Goal: Task Accomplishment & Management: Use online tool/utility

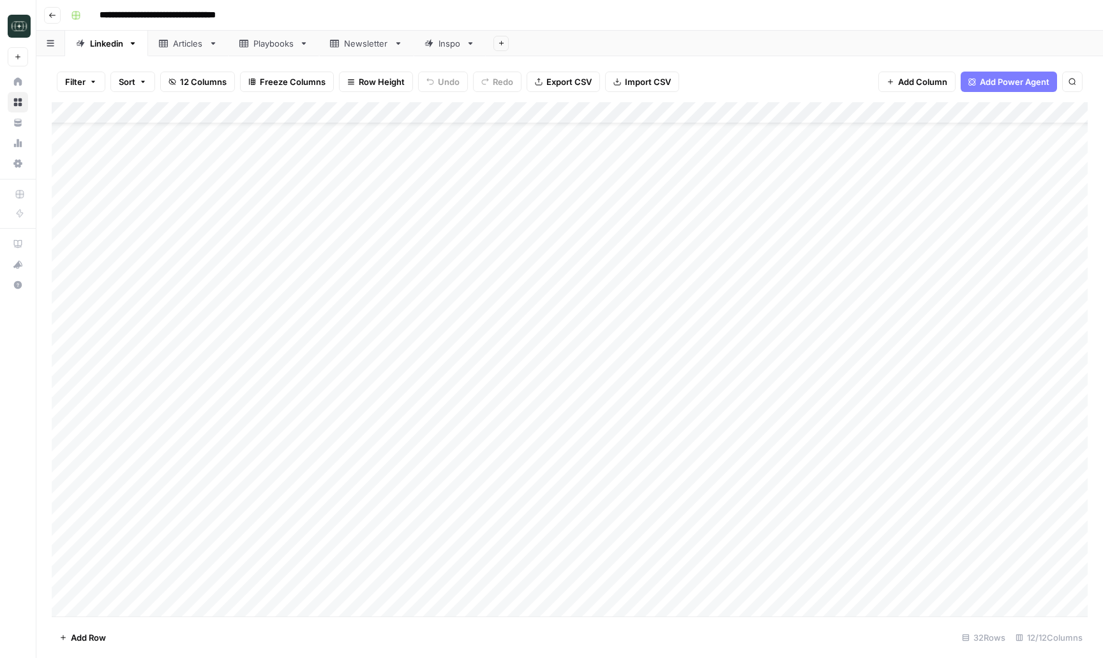
scroll to position [223, 0]
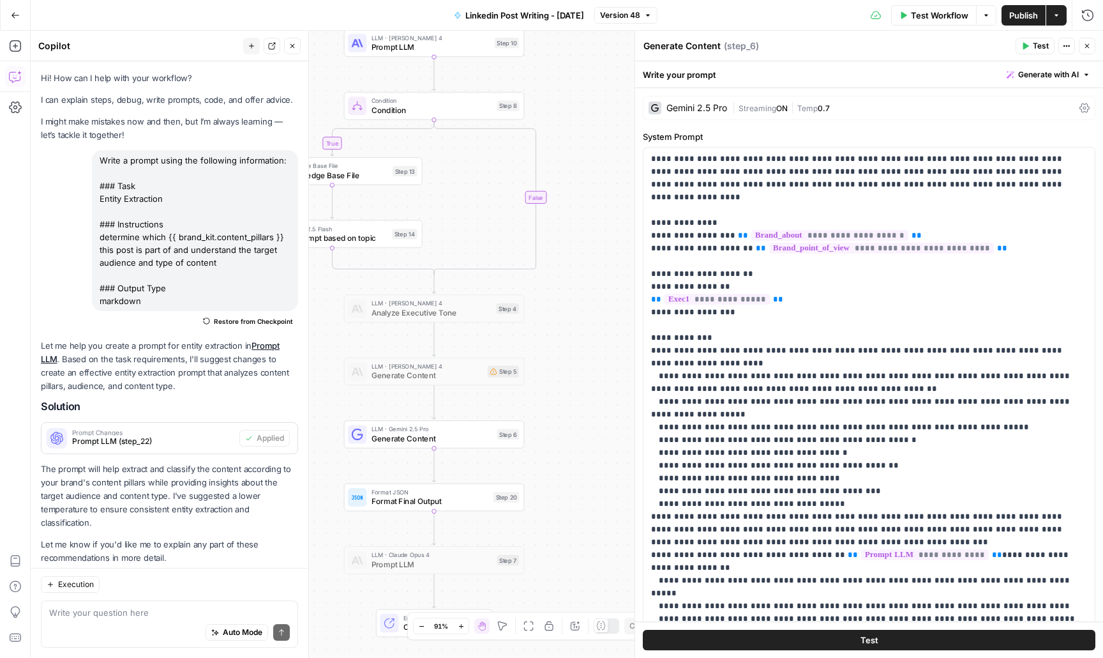
scroll to position [405, 0]
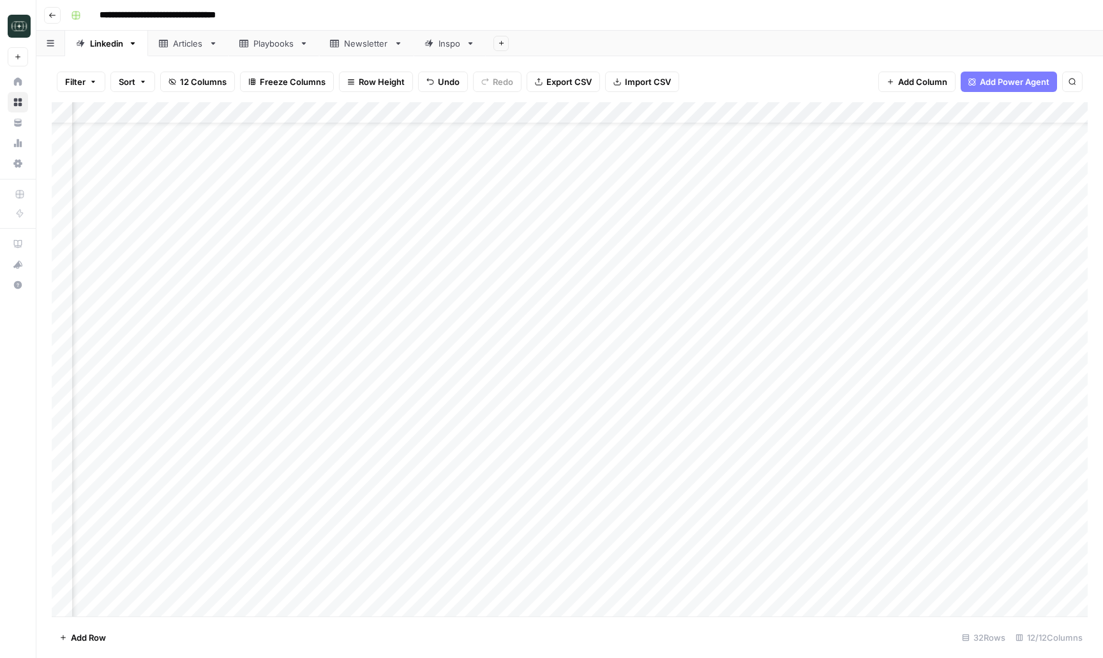
scroll to position [43, 71]
click at [54, 17] on icon "button" at bounding box center [53, 15] width 8 height 8
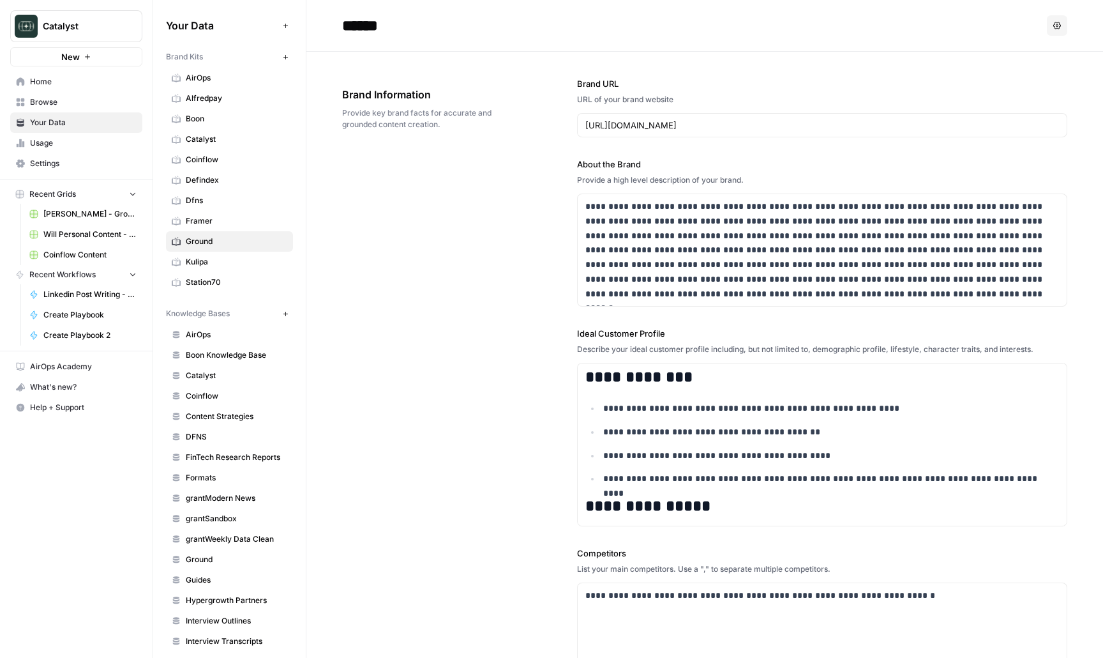
click at [103, 84] on span "Home" at bounding box center [83, 81] width 107 height 11
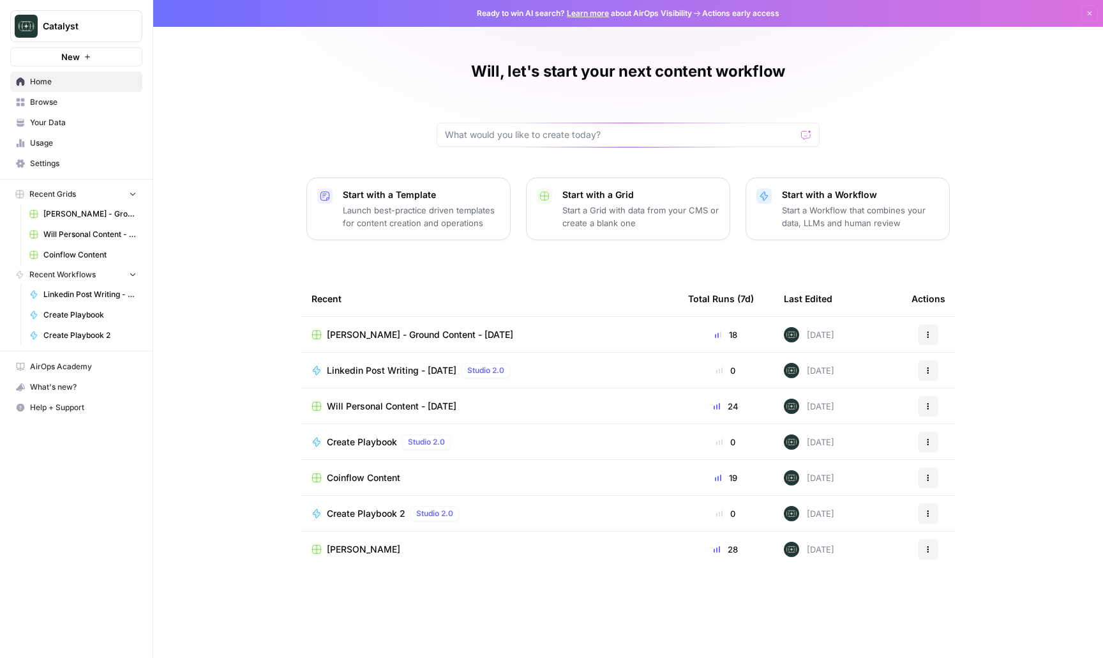
click at [368, 476] on span "Coinflow Content" at bounding box center [363, 477] width 73 height 13
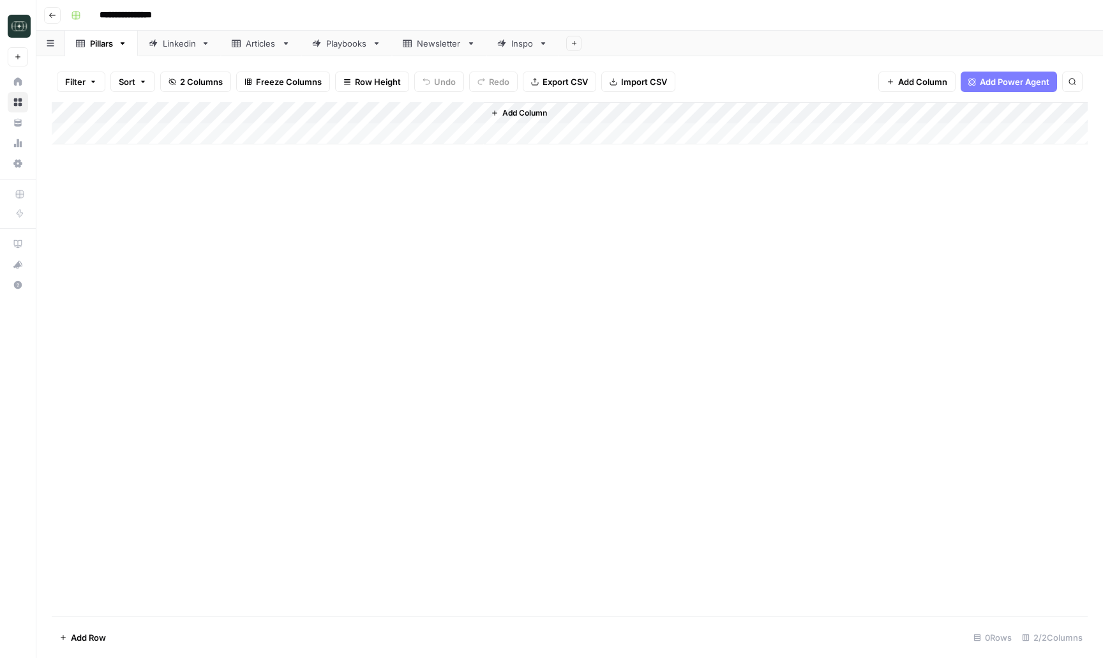
click at [173, 40] on div "Linkedin" at bounding box center [179, 43] width 33 height 13
click at [335, 365] on div "Add Column" at bounding box center [570, 253] width 1036 height 303
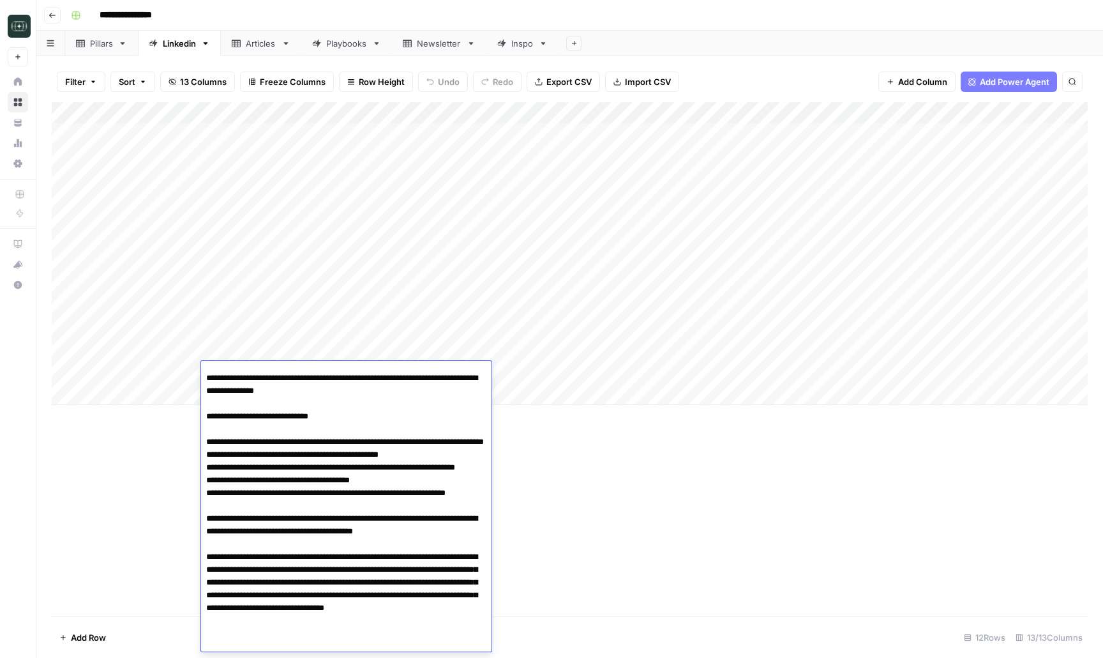
scroll to position [162, 0]
click at [579, 610] on div "Add Column" at bounding box center [570, 359] width 1036 height 514
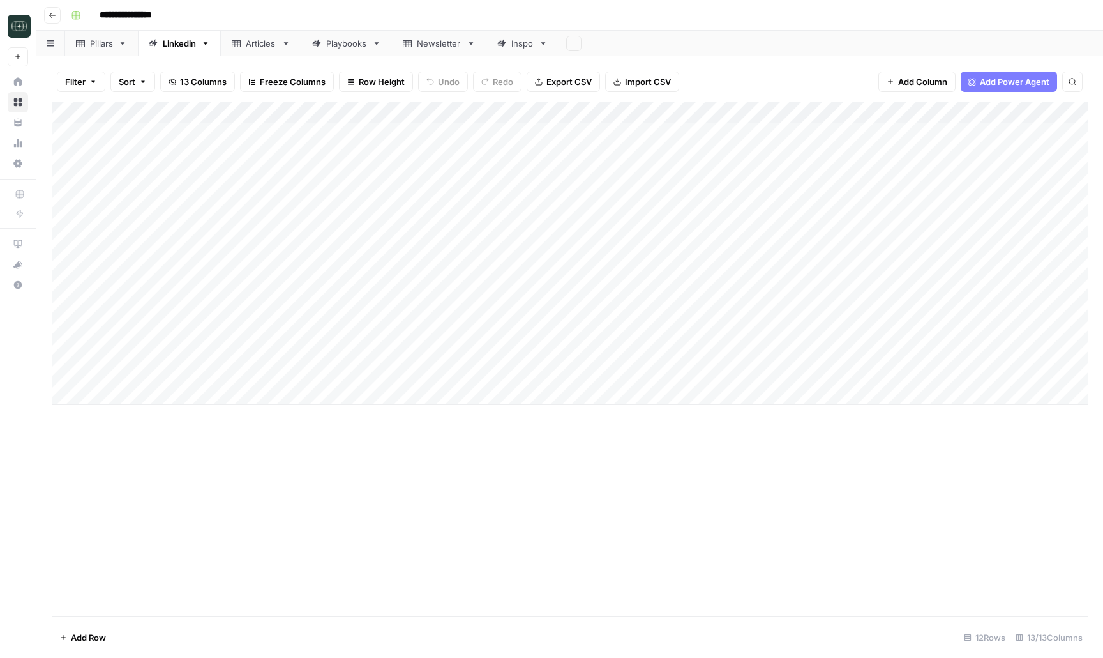
click at [471, 462] on div "Add Column" at bounding box center [570, 359] width 1036 height 514
click at [333, 508] on div "Add Column" at bounding box center [570, 359] width 1036 height 514
click at [544, 480] on div "Add Column" at bounding box center [570, 359] width 1036 height 514
click at [352, 35] on link "Playbooks" at bounding box center [346, 44] width 91 height 26
click at [600, 112] on div "Add Column" at bounding box center [570, 177] width 1036 height 151
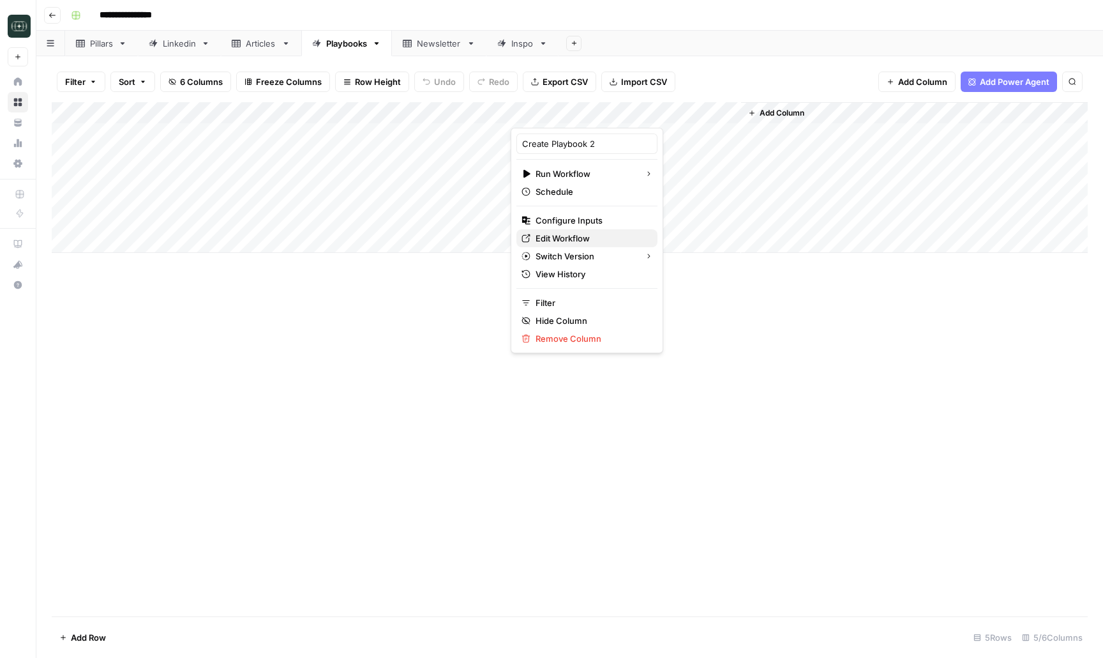
click at [582, 239] on span "Edit Workflow" at bounding box center [592, 238] width 112 height 13
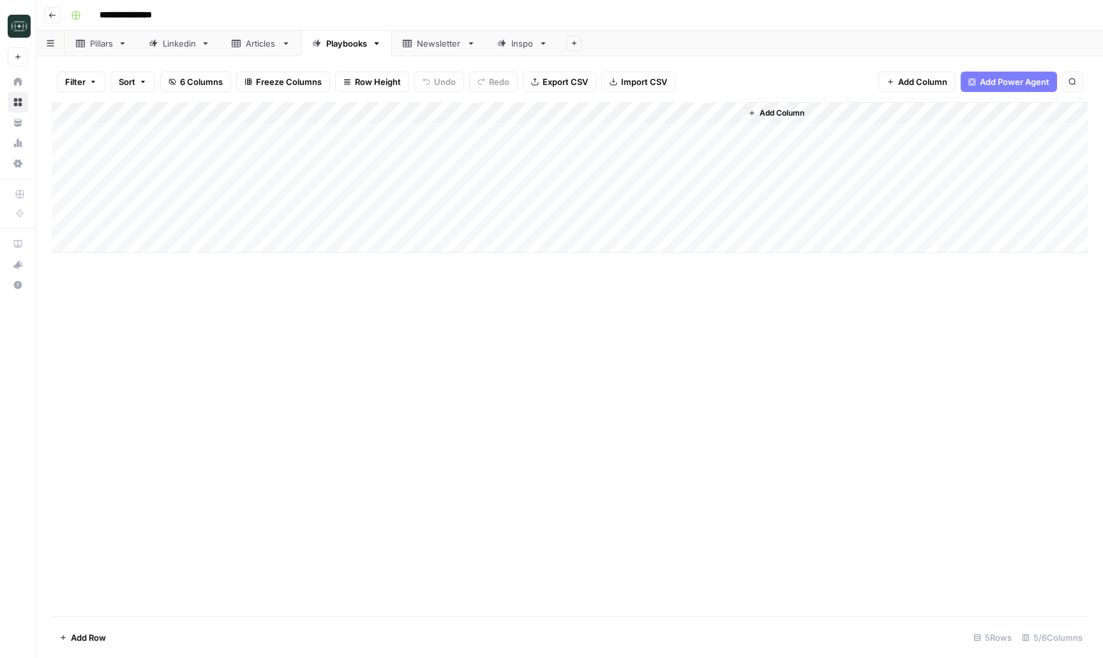
click at [199, 244] on div "Add Column" at bounding box center [570, 177] width 1036 height 151
type textarea "**********"
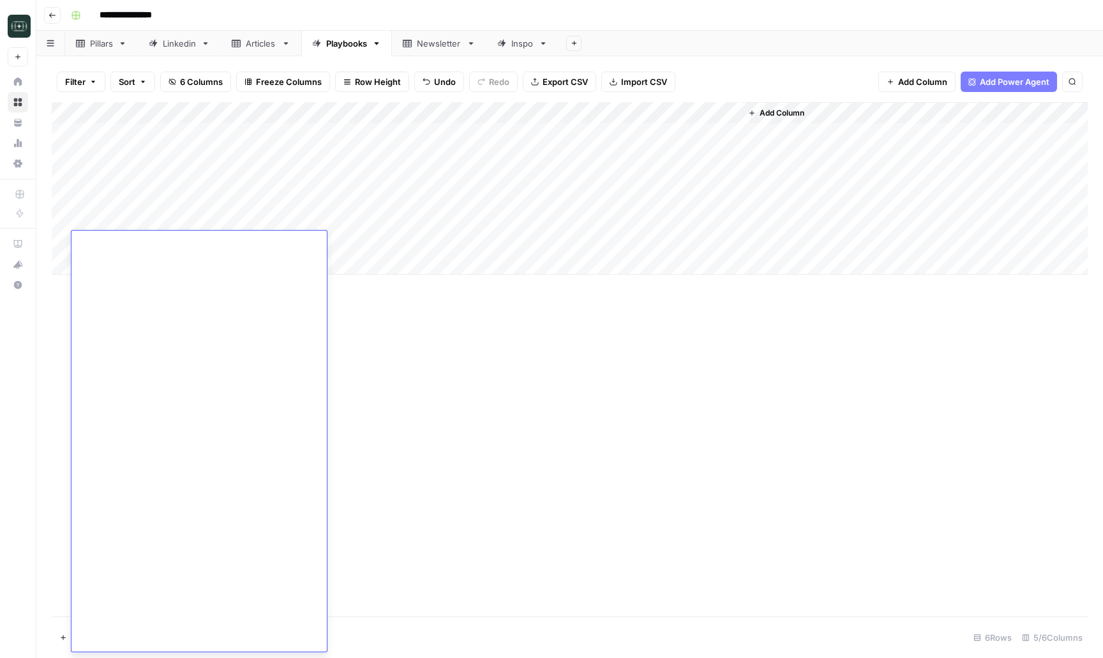
click at [495, 345] on div "Add Column" at bounding box center [570, 359] width 1036 height 514
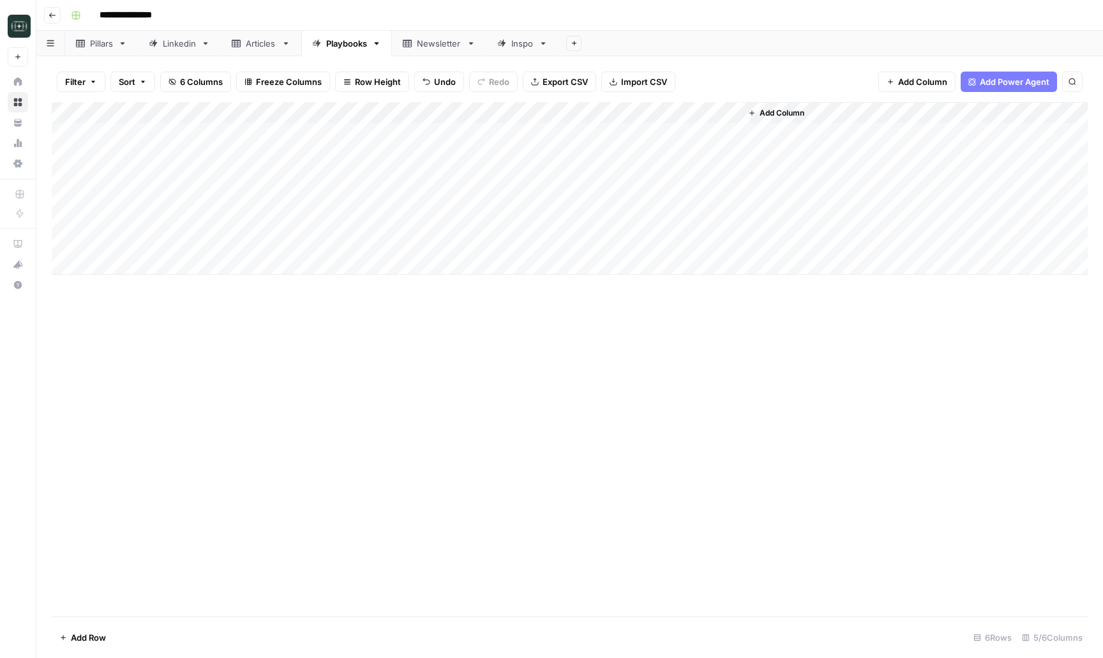
click at [349, 248] on div "Add Column" at bounding box center [570, 188] width 1036 height 172
click at [552, 242] on div "Add Column" at bounding box center [570, 188] width 1036 height 172
click at [633, 372] on div "Add Column" at bounding box center [570, 359] width 1036 height 514
click at [727, 239] on div "Add Column" at bounding box center [570, 188] width 1036 height 172
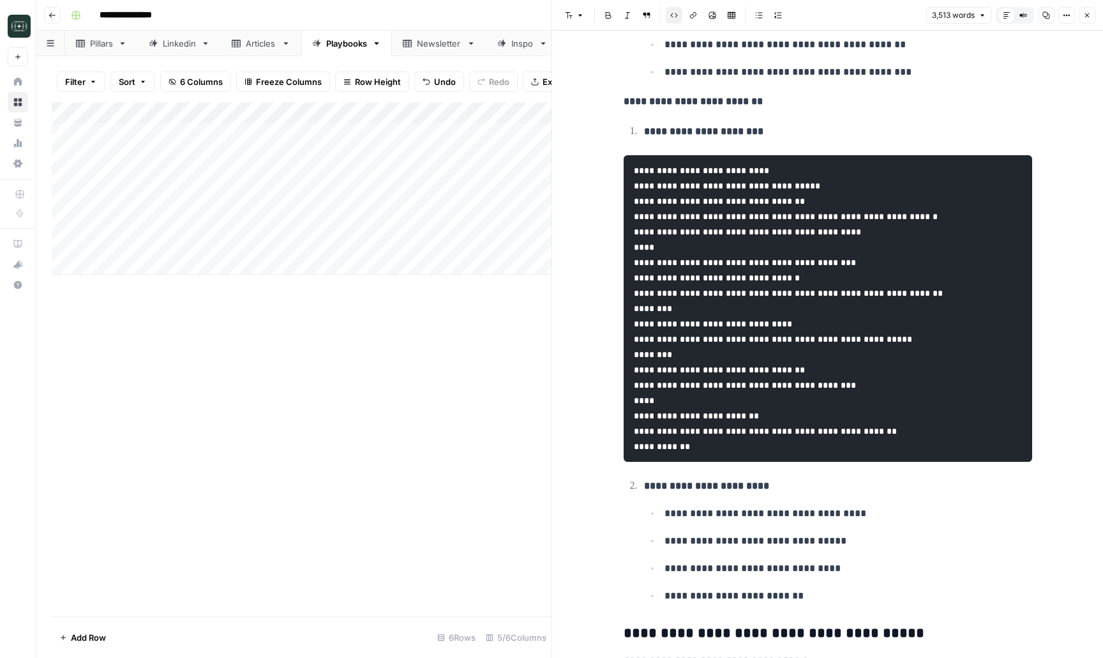
scroll to position [6838, 0]
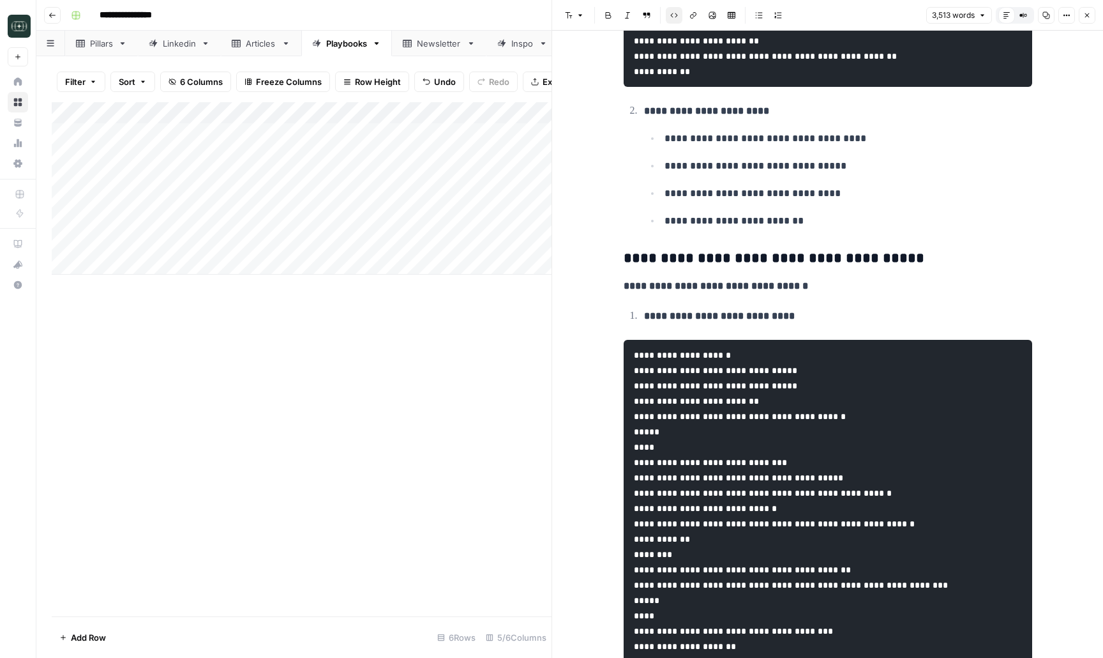
click at [1047, 18] on icon "button" at bounding box center [1047, 15] width 8 height 8
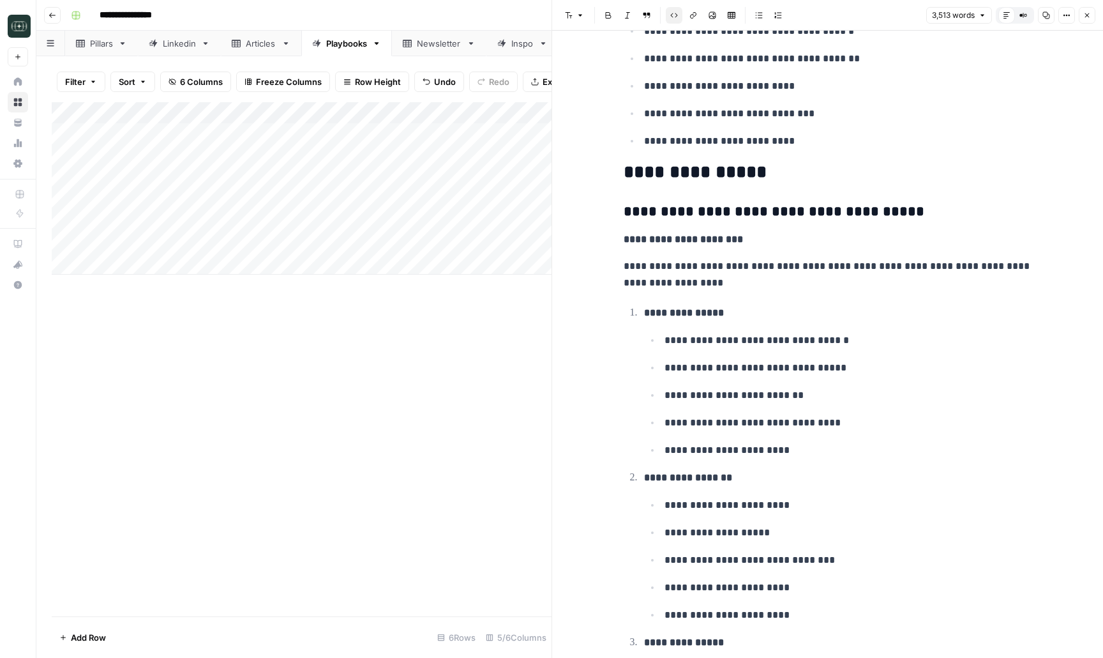
scroll to position [14906, 0]
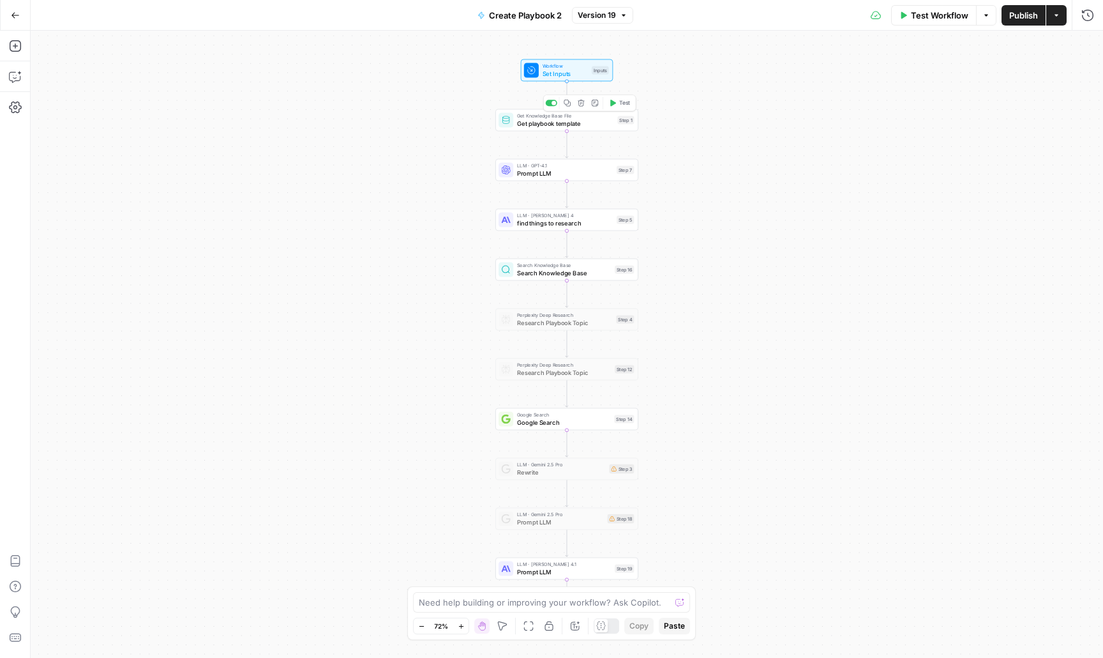
click at [547, 125] on span "Get playbook template" at bounding box center [565, 123] width 97 height 9
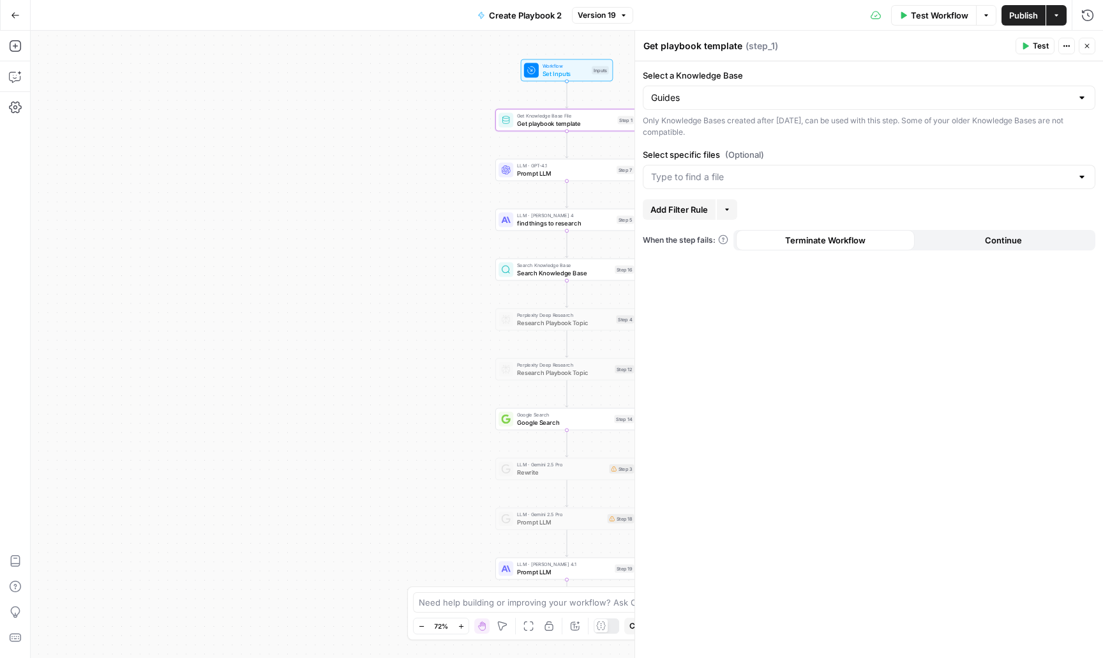
click at [520, 180] on div "LLM · GPT-4.1 Prompt LLM Step 7 Copy step Delete step Add Note Test" at bounding box center [567, 170] width 143 height 22
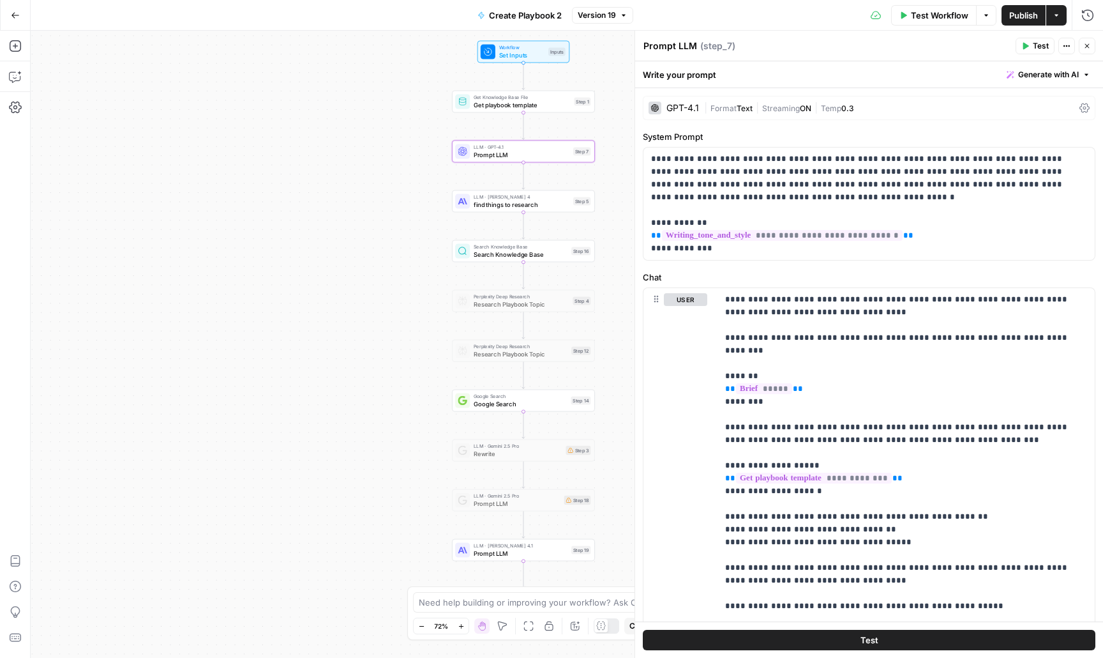
drag, startPoint x: 395, startPoint y: 305, endPoint x: 303, endPoint y: 228, distance: 119.6
click at [303, 228] on div "Workflow Set Inputs Inputs Get Knowledge Base File Get playbook template Step 1…" at bounding box center [567, 344] width 1073 height 627
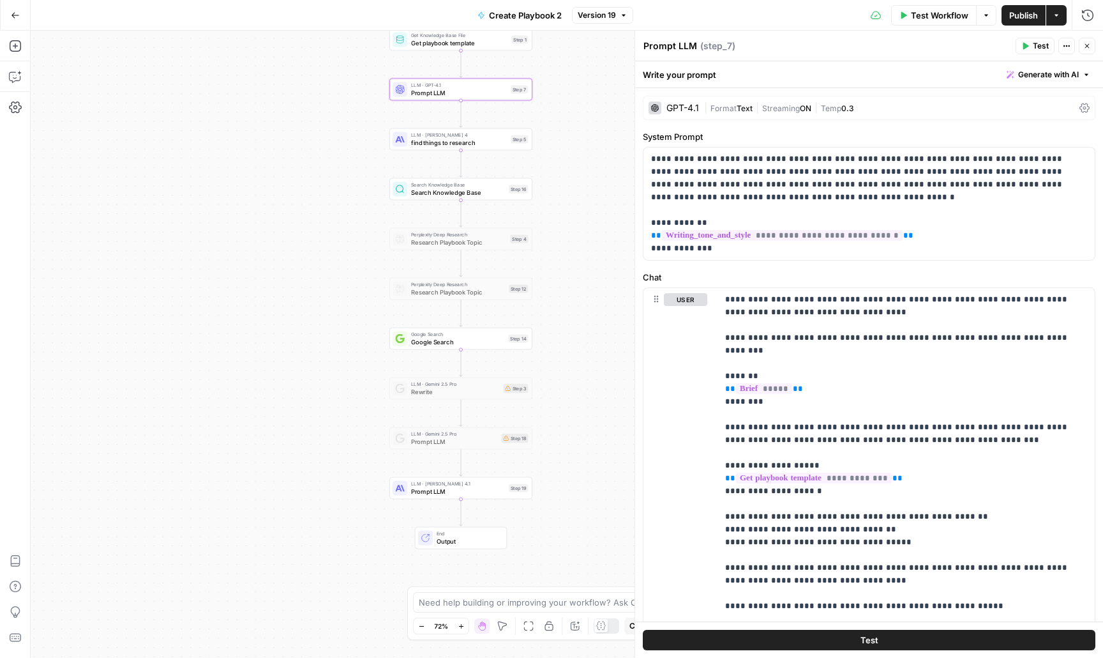
click at [303, 228] on div "Workflow Set Inputs Inputs Get Knowledge Base File Get playbook template Step 1…" at bounding box center [567, 344] width 1073 height 627
drag, startPoint x: 303, startPoint y: 238, endPoint x: 280, endPoint y: 346, distance: 110.3
click at [280, 346] on div "Workflow Set Inputs Inputs Get Knowledge Base File Get playbook template Step 1…" at bounding box center [567, 344] width 1073 height 627
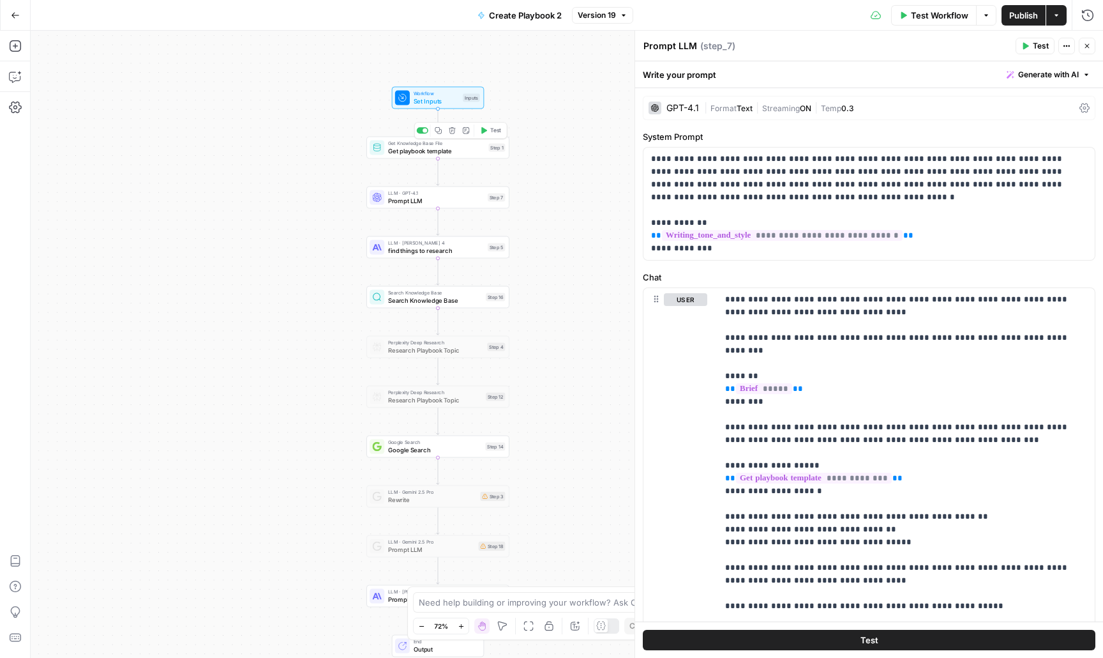
click at [424, 134] on div "Copy step Delete step Add Note Test" at bounding box center [460, 130] width 93 height 17
click at [424, 130] on div at bounding box center [425, 130] width 4 height 4
click at [419, 178] on div at bounding box center [422, 180] width 11 height 6
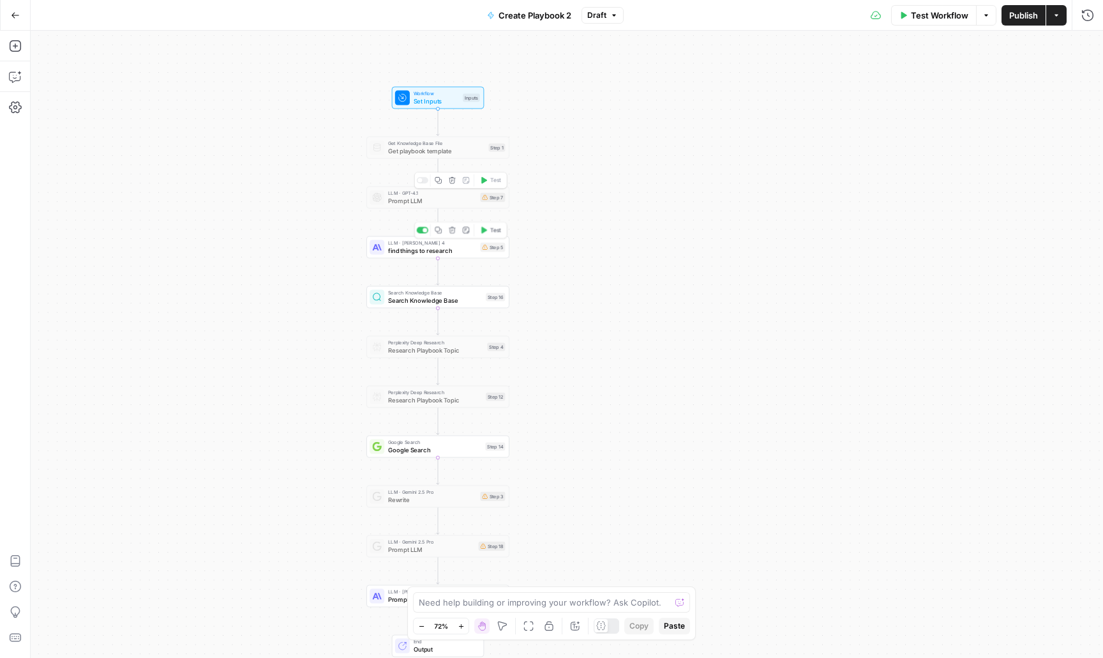
click at [423, 248] on span "find things to research" at bounding box center [432, 250] width 89 height 9
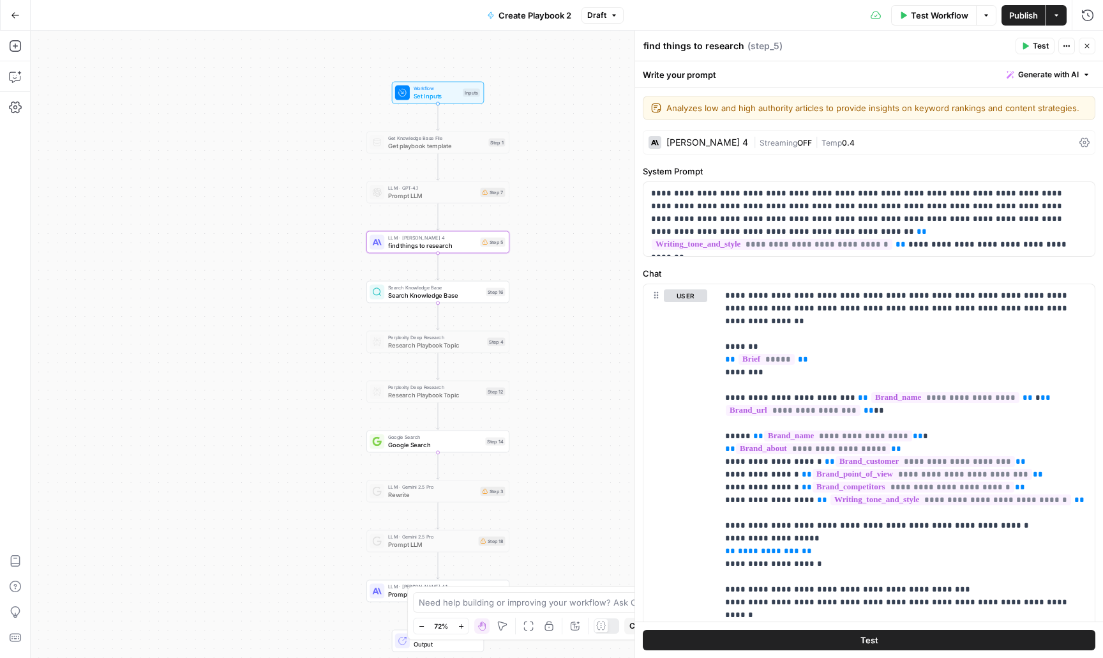
drag, startPoint x: 322, startPoint y: 387, endPoint x: 321, endPoint y: 369, distance: 17.9
click at [321, 369] on div "Workflow Set Inputs Inputs Get Knowledge Base File Get playbook template Step 1…" at bounding box center [567, 344] width 1073 height 627
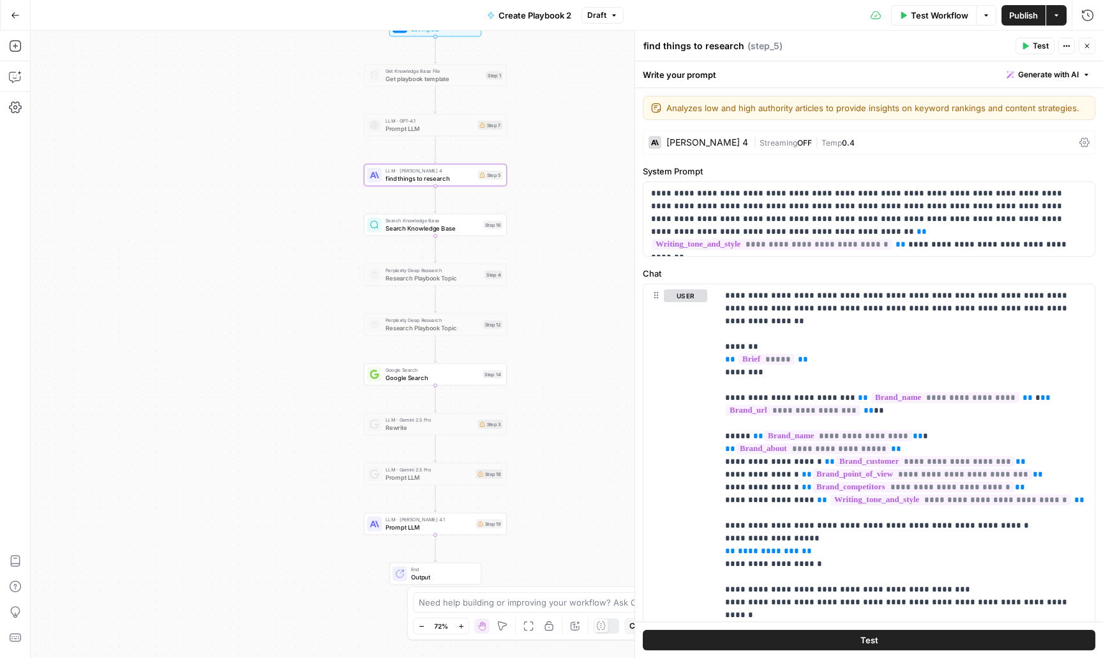
drag, startPoint x: 284, startPoint y: 409, endPoint x: 280, endPoint y: 271, distance: 138.0
click at [280, 271] on div "Workflow Set Inputs Inputs Get Knowledge Base File Get playbook template Step 1…" at bounding box center [567, 344] width 1073 height 627
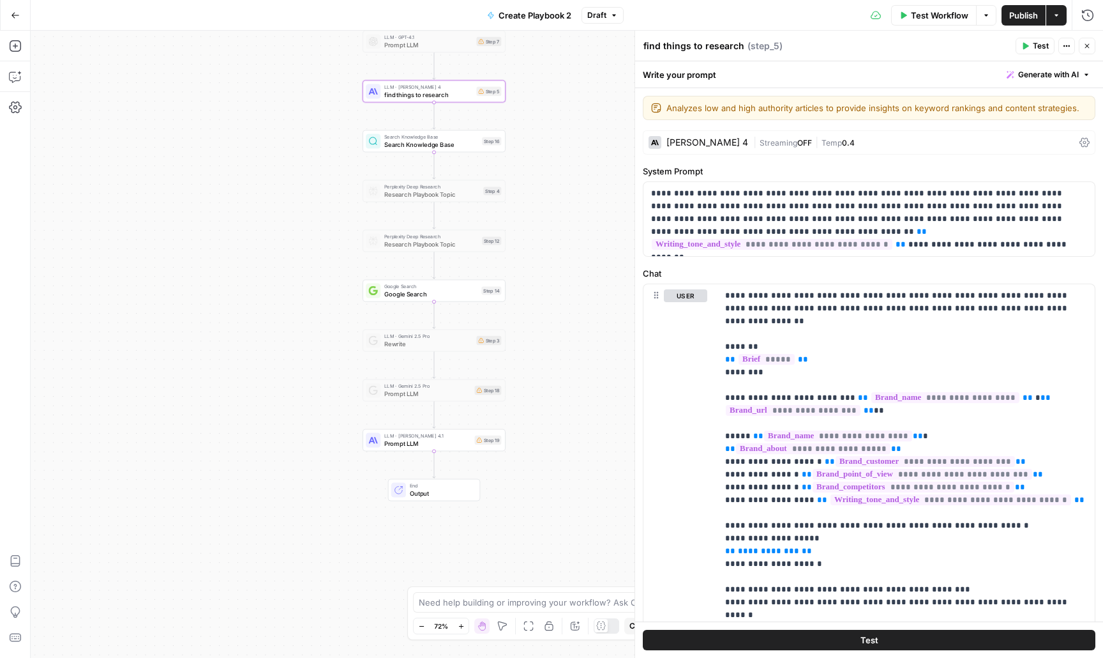
click at [280, 271] on div "Workflow Set Inputs Inputs Get Knowledge Base File Get playbook template Step 1…" at bounding box center [567, 344] width 1073 height 627
click at [1034, 22] on button "Publish" at bounding box center [1024, 15] width 44 height 20
